Goal: Task Accomplishment & Management: Complete application form

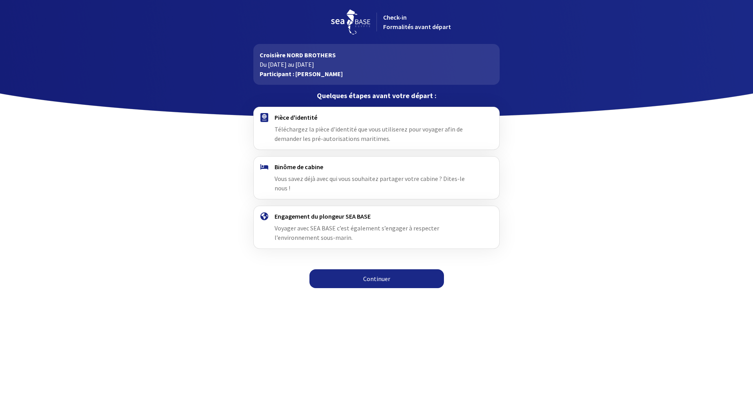
click at [527, 182] on div "Pièce d'identité Téléchargez la pièce d'identité que vous utiliserez pour voyag…" at bounding box center [376, 200] width 443 height 186
click at [367, 269] on link "Continuer" at bounding box center [377, 278] width 135 height 19
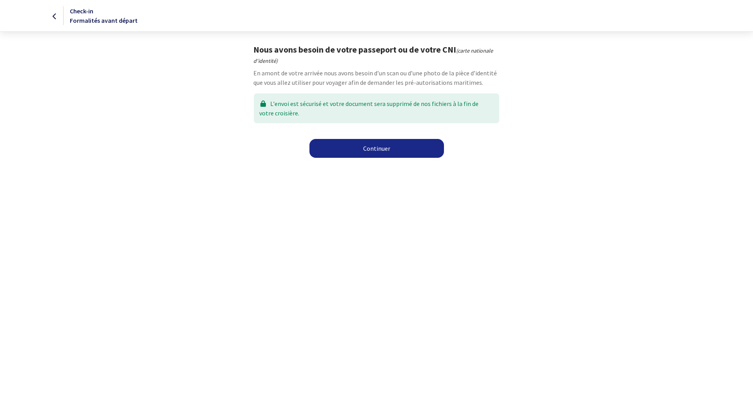
click at [364, 147] on link "Continuer" at bounding box center [377, 148] width 135 height 19
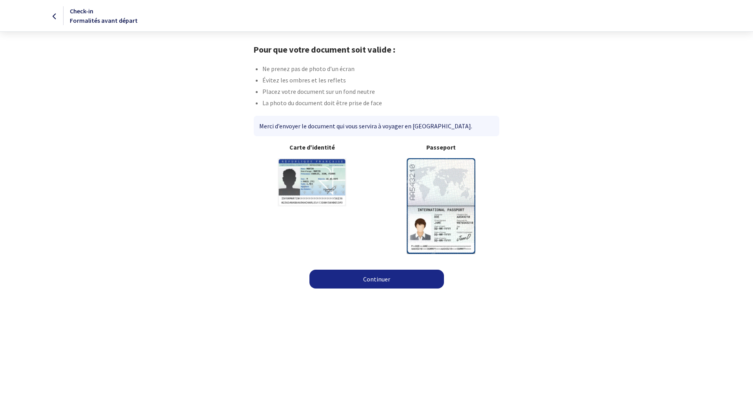
click at [436, 191] on img at bounding box center [441, 205] width 69 height 95
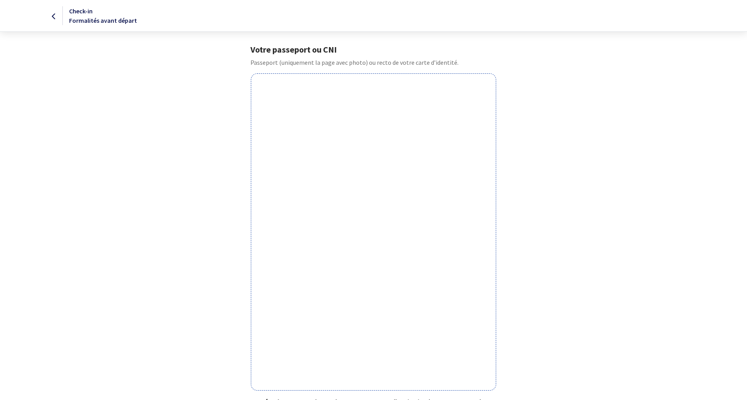
click at [624, 82] on form "Votre passeport ou CNI Passeport (uniquement la page avec photo) ou recto de vo…" at bounding box center [373, 286] width 747 height 485
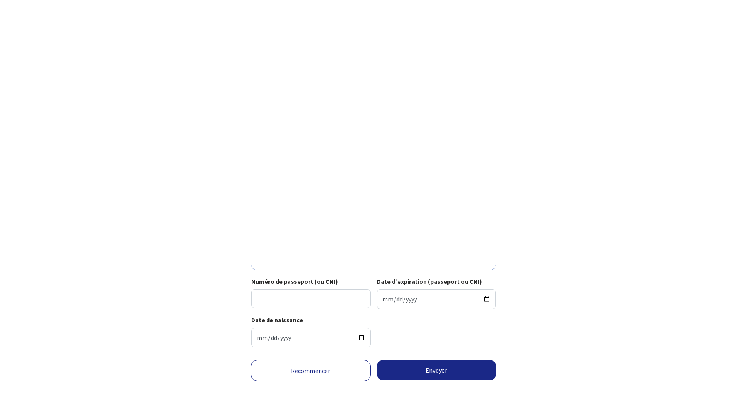
scroll to position [128, 0]
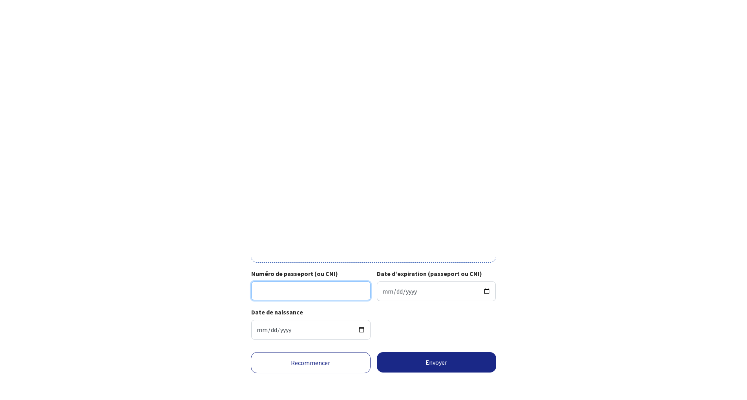
click at [304, 296] on input "Numéro de passeport (ou CNI)" at bounding box center [310, 290] width 119 height 19
click at [303, 289] on input "20DI9810" at bounding box center [310, 290] width 119 height 19
type input "20DI98104"
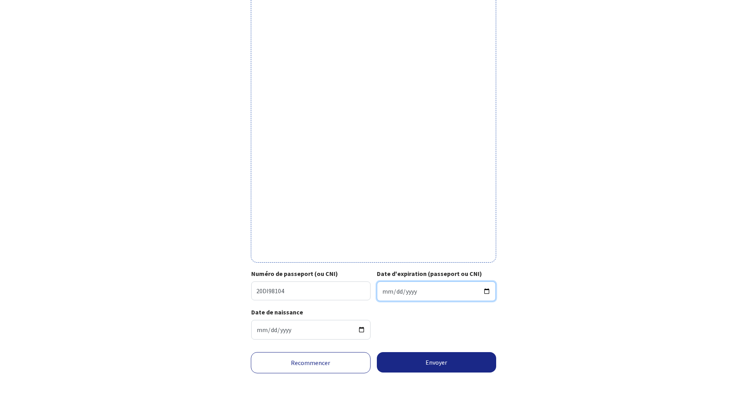
click at [485, 291] on input "Date d'expiration (passeport ou CNI)" at bounding box center [436, 291] width 119 height 20
click at [487, 288] on input "Date d'expiration (passeport ou CNI)" at bounding box center [436, 291] width 119 height 20
click at [485, 292] on input "Date d'expiration (passeport ou CNI)" at bounding box center [436, 291] width 119 height 20
type input "2030-09-28"
click at [435, 361] on button "Envoyer" at bounding box center [437, 362] width 120 height 20
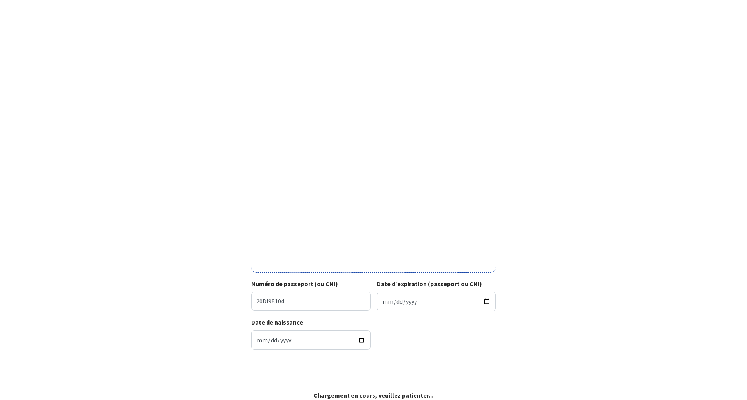
scroll to position [116, 0]
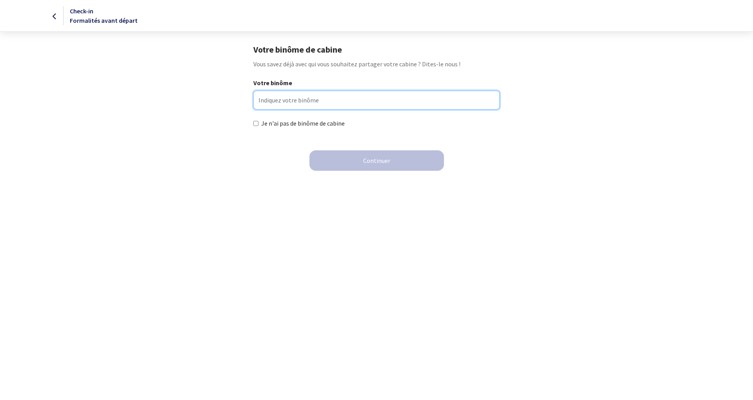
click at [285, 106] on input "Votre binôme" at bounding box center [377, 100] width 246 height 19
click at [308, 103] on input "Arnaud Pierard" at bounding box center [377, 100] width 246 height 19
type input "Arnaud Pierart"
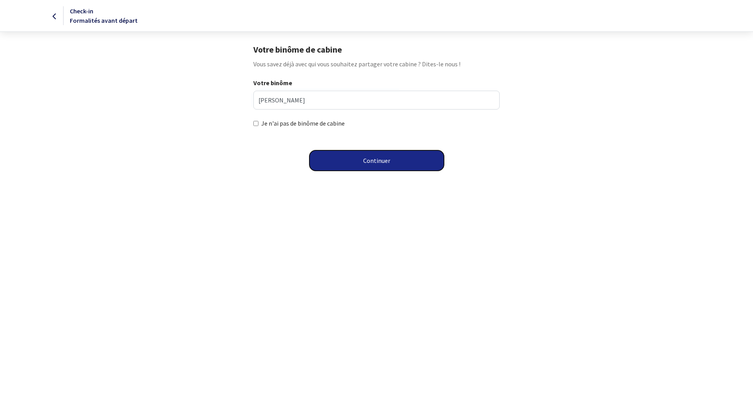
click at [368, 159] on button "Continuer" at bounding box center [377, 160] width 135 height 20
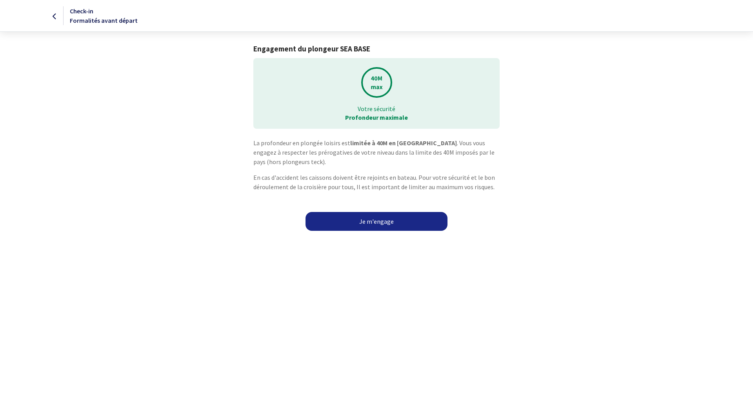
click at [368, 220] on link "Je m'engage" at bounding box center [377, 221] width 142 height 19
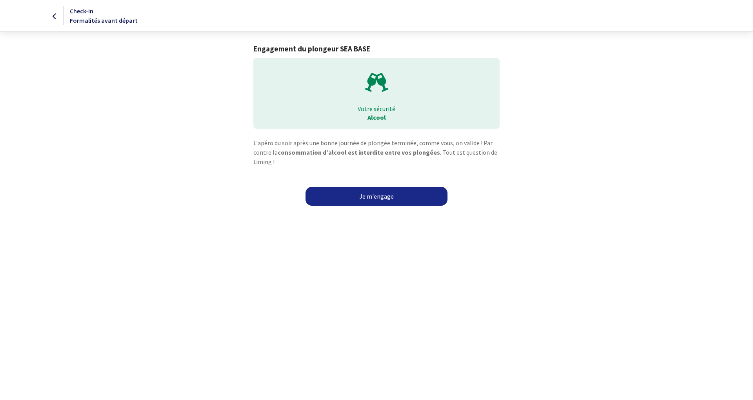
click at [387, 193] on link "Je m'engage" at bounding box center [377, 196] width 142 height 19
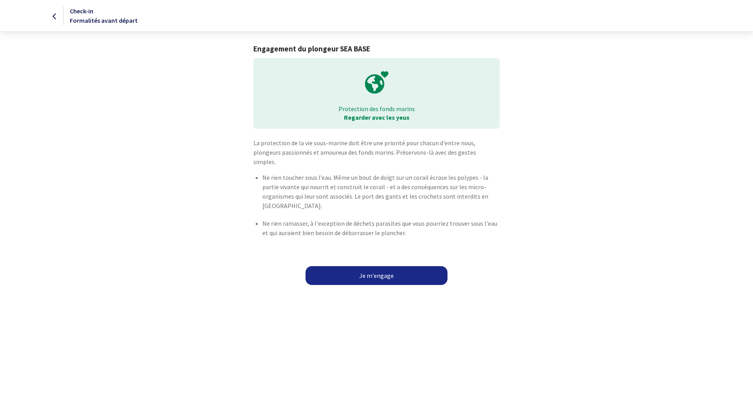
click at [370, 266] on link "Je m'engage" at bounding box center [377, 275] width 142 height 19
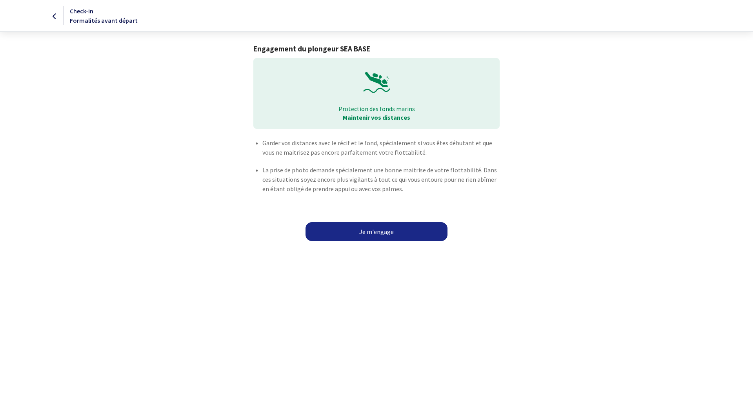
click at [371, 231] on link "Je m'engage" at bounding box center [377, 231] width 142 height 19
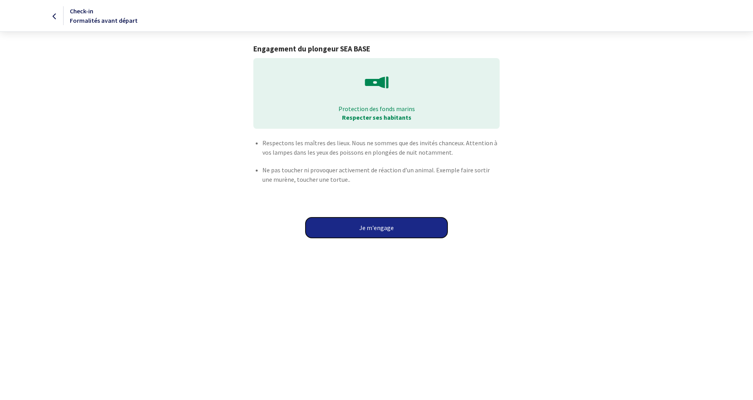
click at [385, 230] on button "Je m'engage" at bounding box center [377, 227] width 142 height 20
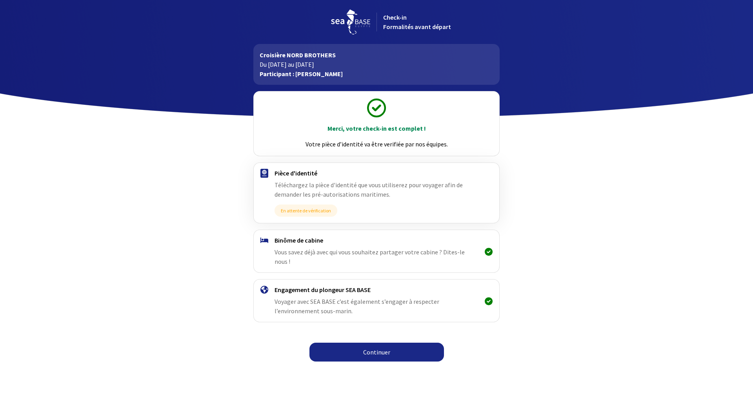
click at [376, 343] on link "Continuer" at bounding box center [377, 352] width 135 height 19
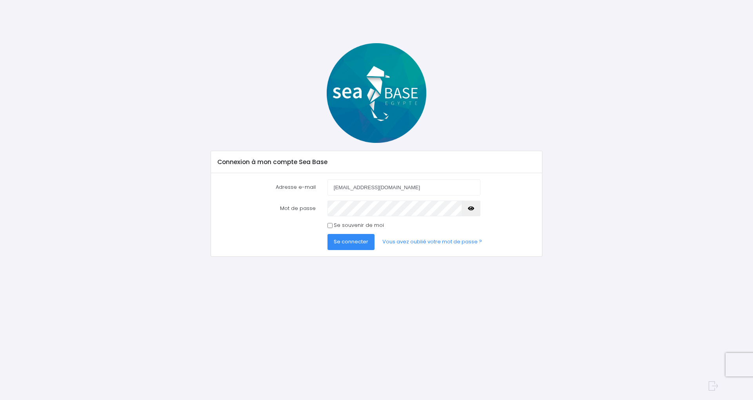
type input "[EMAIL_ADDRESS][DOMAIN_NAME]"
click at [328, 234] on button "Se connecter" at bounding box center [351, 242] width 47 height 16
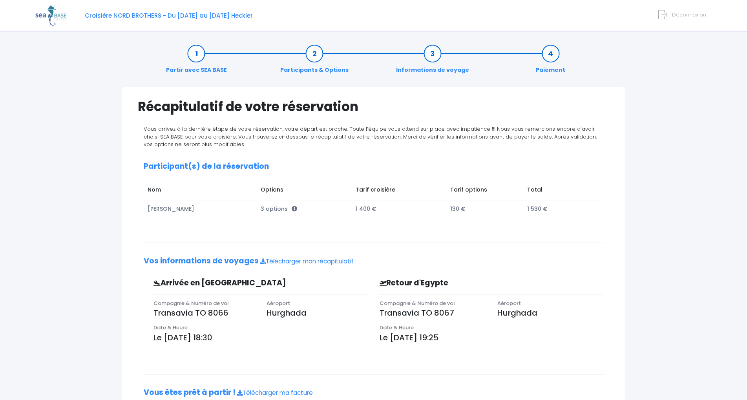
click at [637, 128] on div "Partir avec SEA BASE Participants & Options Informations de voyage Paiement Réc…" at bounding box center [373, 244] width 676 height 416
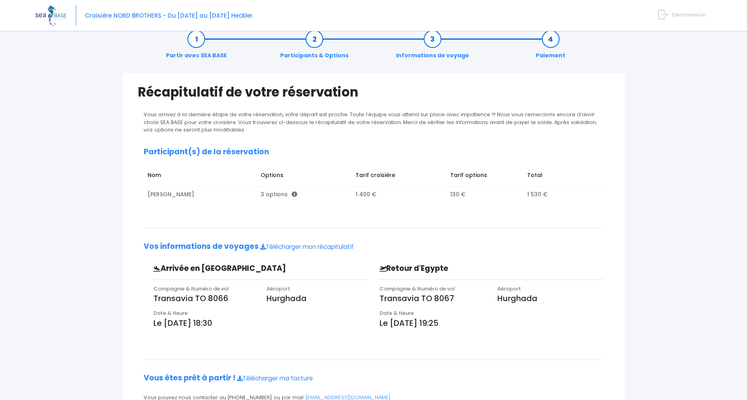
scroll to position [14, 0]
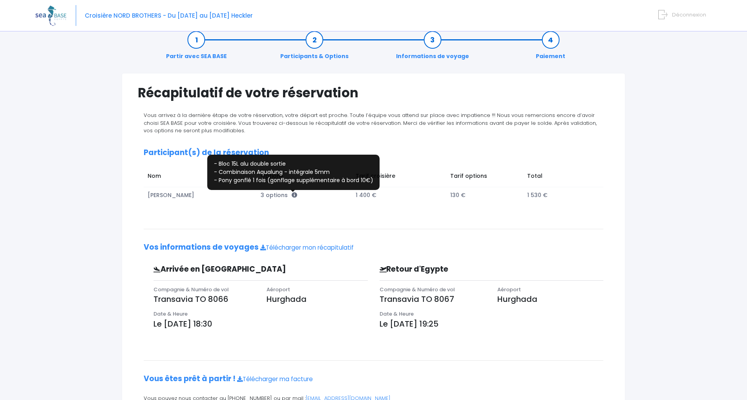
click at [293, 196] on icon at bounding box center [294, 194] width 5 height 5
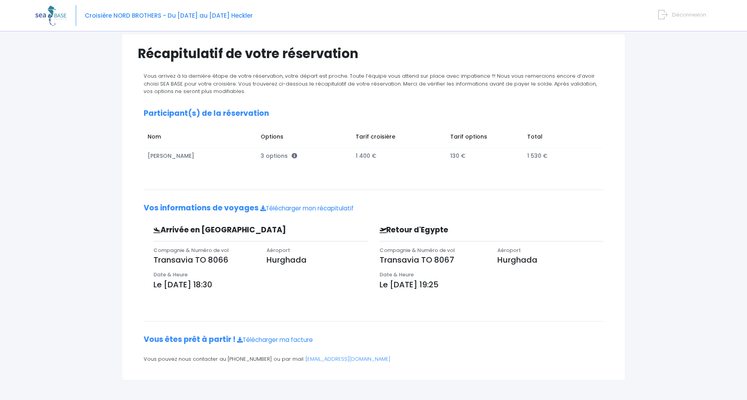
scroll to position [0, 0]
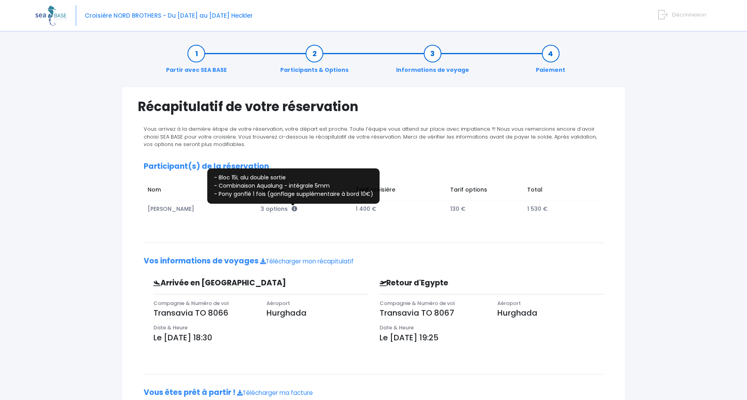
click at [292, 209] on icon at bounding box center [294, 208] width 5 height 5
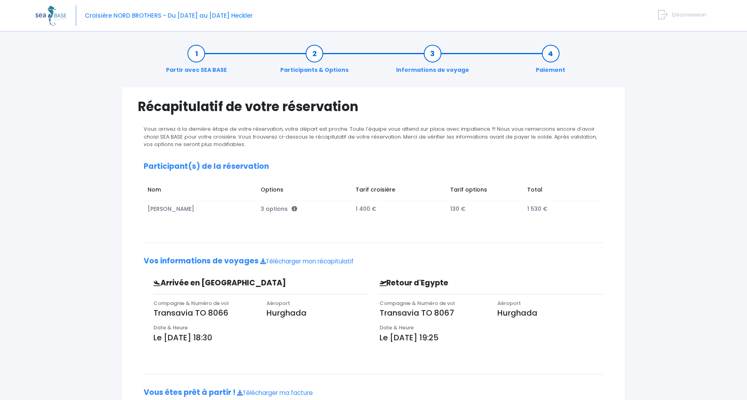
click at [679, 16] on span "Déconnexion" at bounding box center [689, 14] width 34 height 7
